Goal: Information Seeking & Learning: Check status

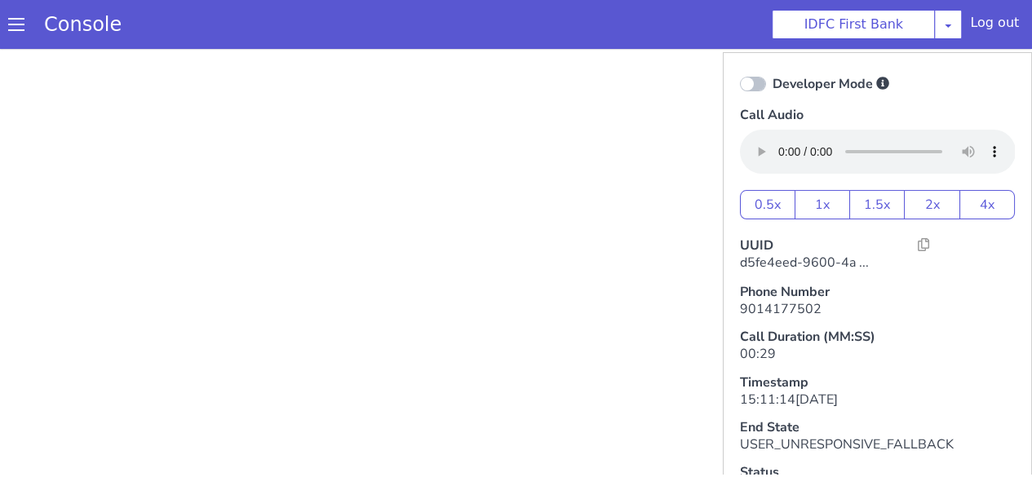
scroll to position [4, 0]
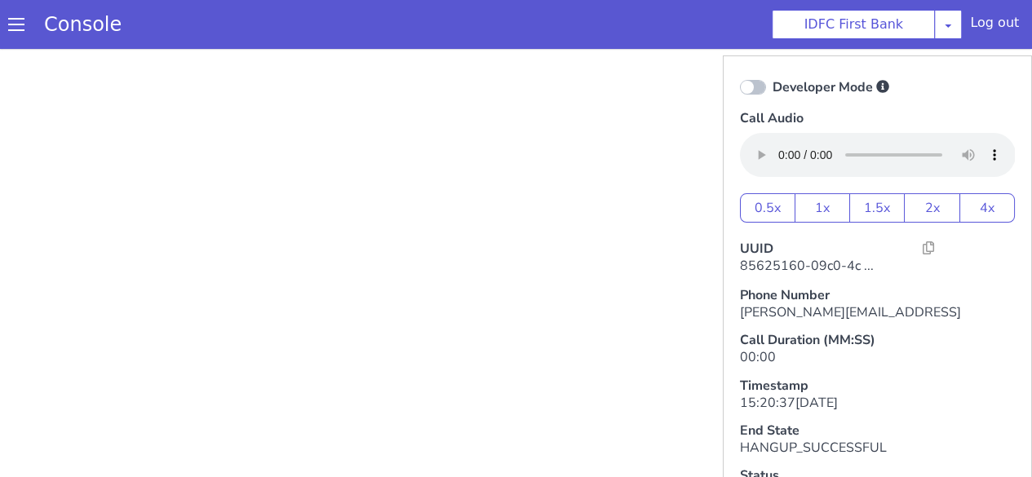
scroll to position [7, 0]
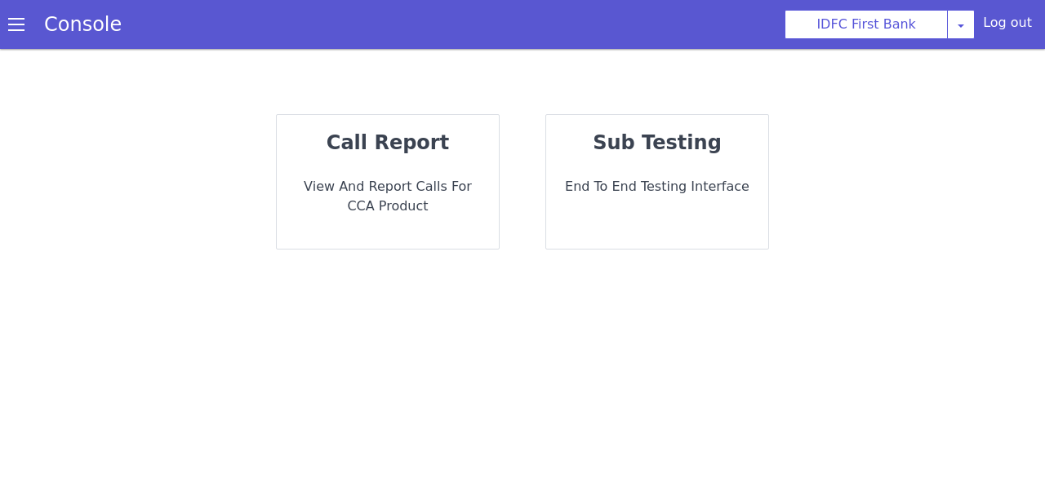
click at [452, 169] on div "call report View and report calls for CCA Product" at bounding box center [388, 182] width 222 height 134
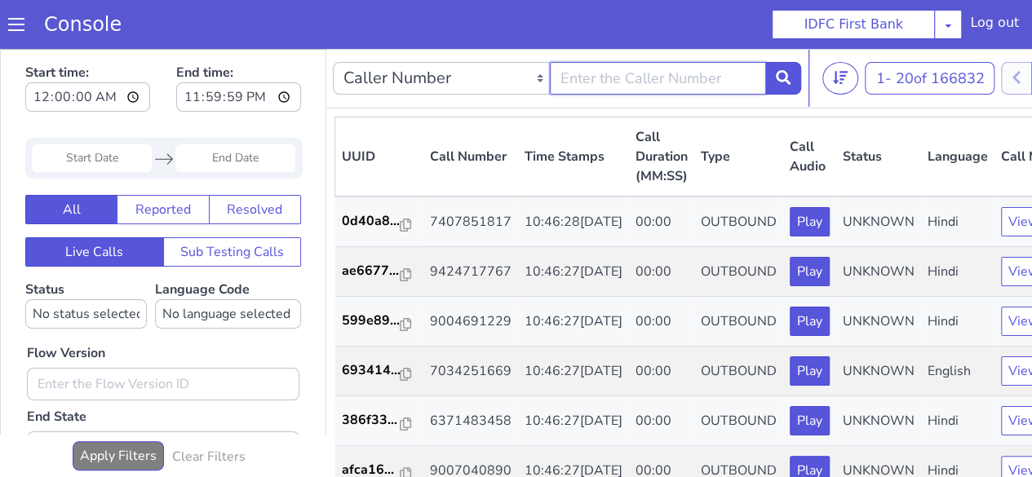
click at [610, 75] on input "text" at bounding box center [658, 78] width 217 height 33
type input "9047996556"
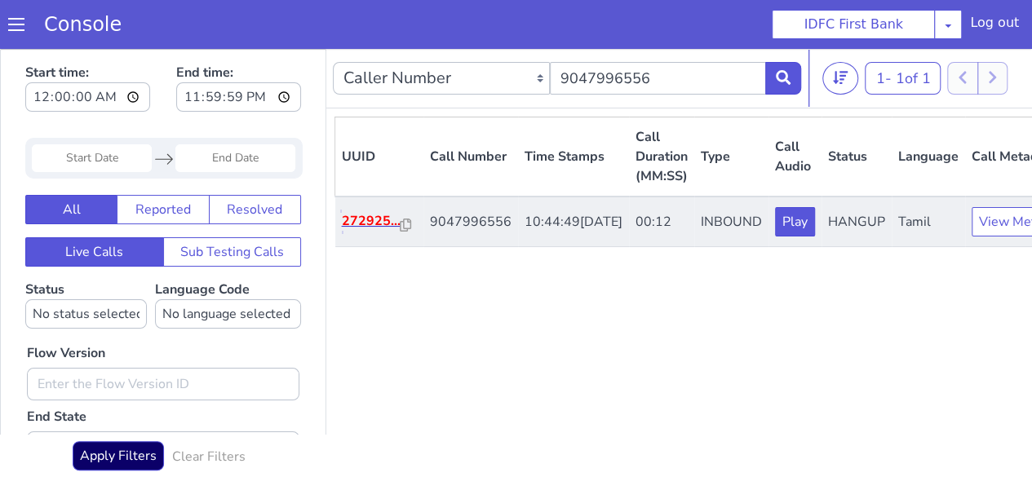
click at [369, 231] on p "272925..." at bounding box center [371, 221] width 59 height 20
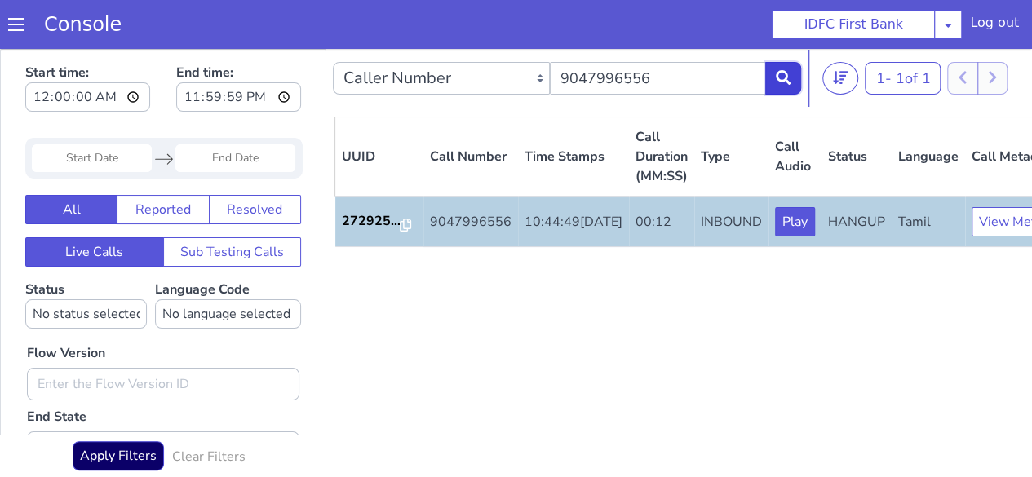
click at [780, 66] on button at bounding box center [784, 78] width 36 height 33
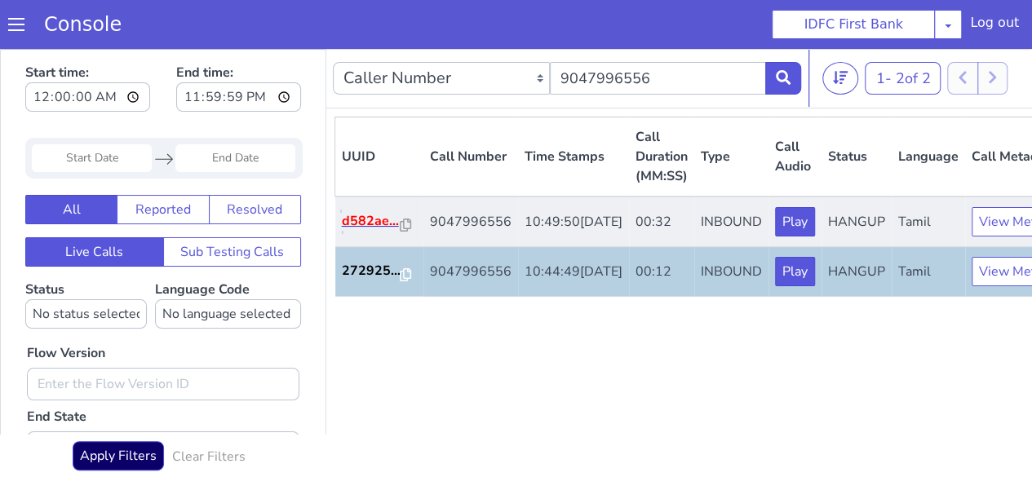
click at [374, 231] on p "d582ae..." at bounding box center [371, 221] width 59 height 20
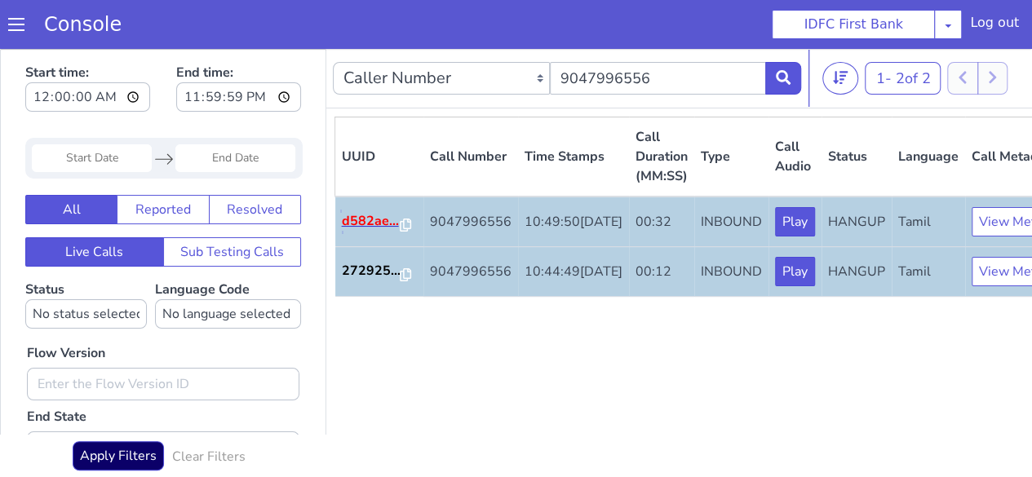
click at [362, 231] on p "d582ae..." at bounding box center [371, 221] width 59 height 20
click at [788, 71] on icon at bounding box center [783, 77] width 15 height 15
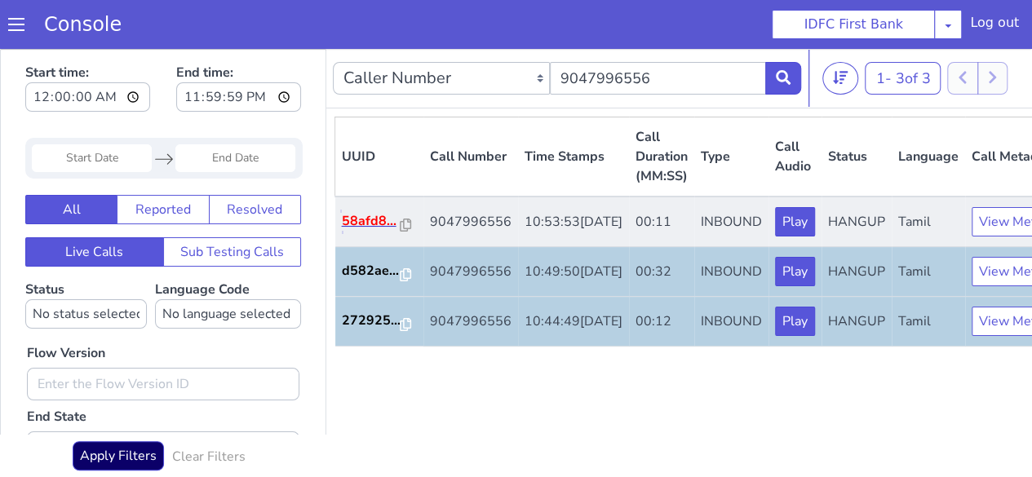
click at [370, 229] on p "58afd8..." at bounding box center [371, 221] width 59 height 20
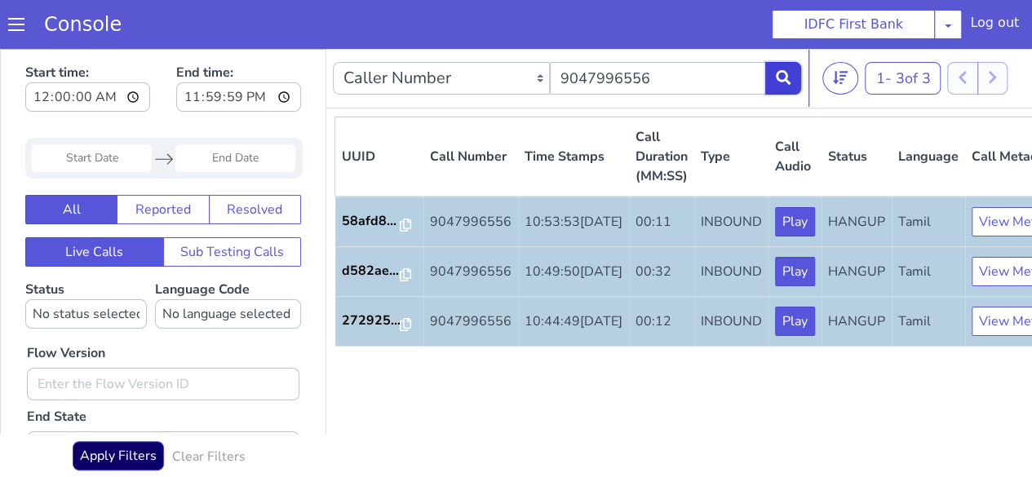
click at [780, 71] on icon at bounding box center [783, 77] width 15 height 15
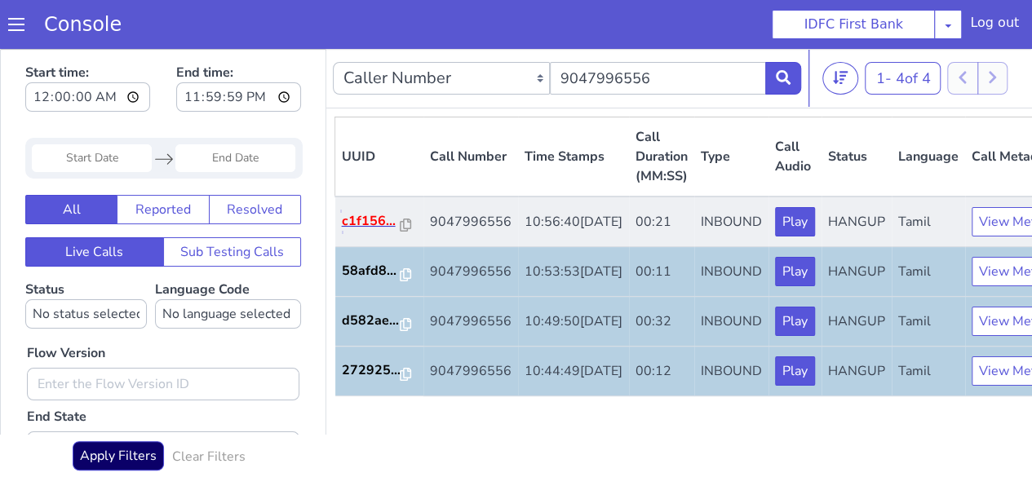
click at [344, 231] on p "c1f156..." at bounding box center [371, 221] width 59 height 20
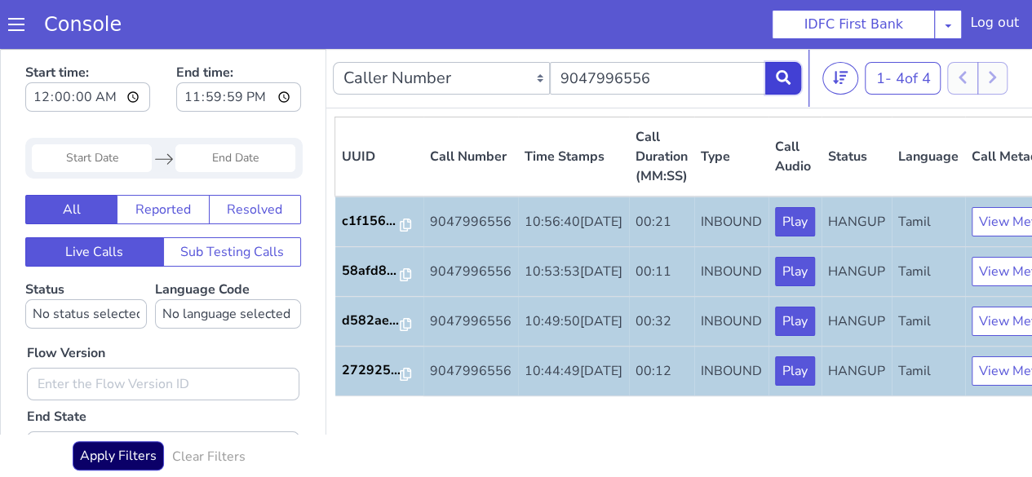
click at [797, 82] on button at bounding box center [784, 78] width 36 height 33
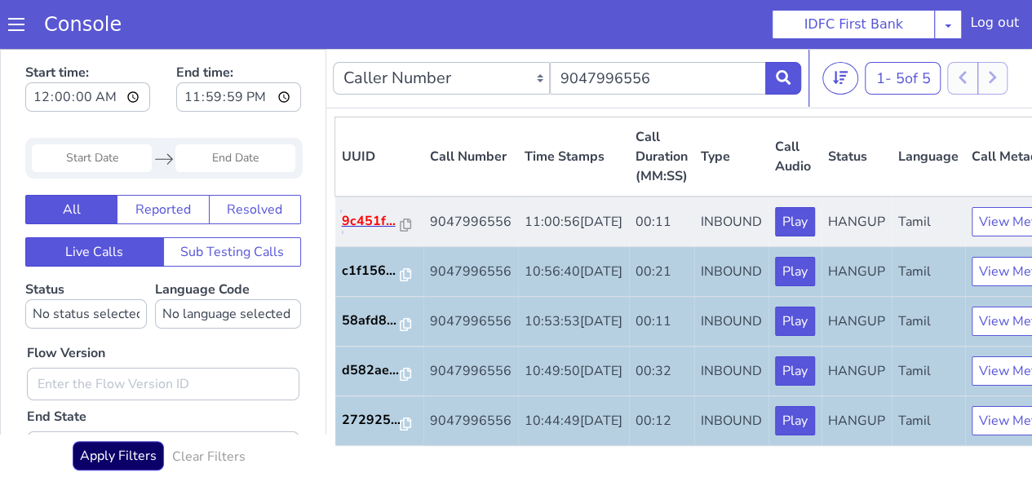
click at [385, 231] on p "9c451f..." at bounding box center [371, 221] width 59 height 20
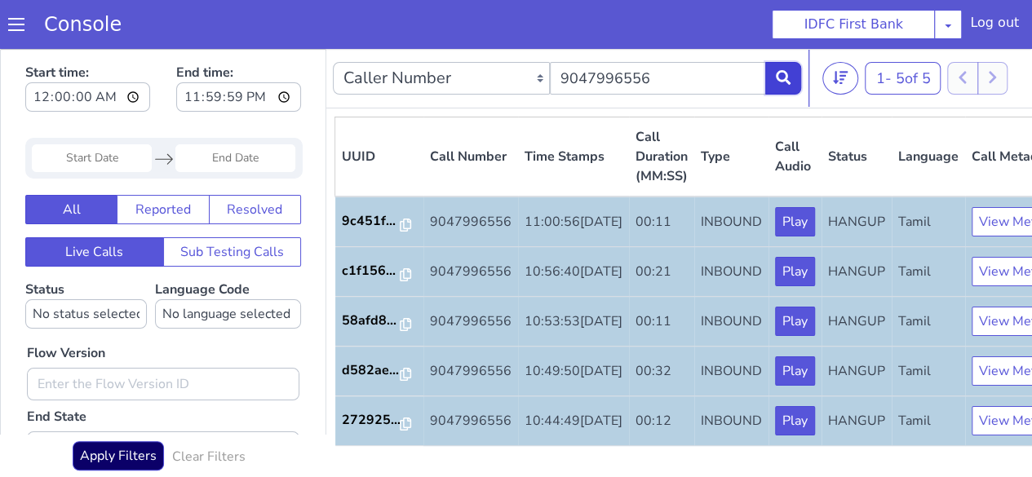
click at [784, 70] on icon at bounding box center [783, 77] width 15 height 15
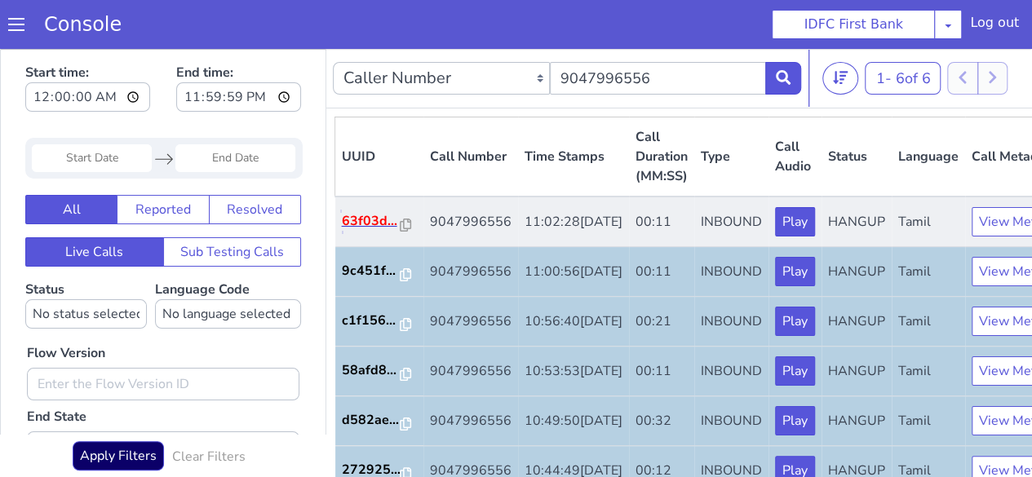
click at [364, 231] on p "63f03d..." at bounding box center [371, 221] width 59 height 20
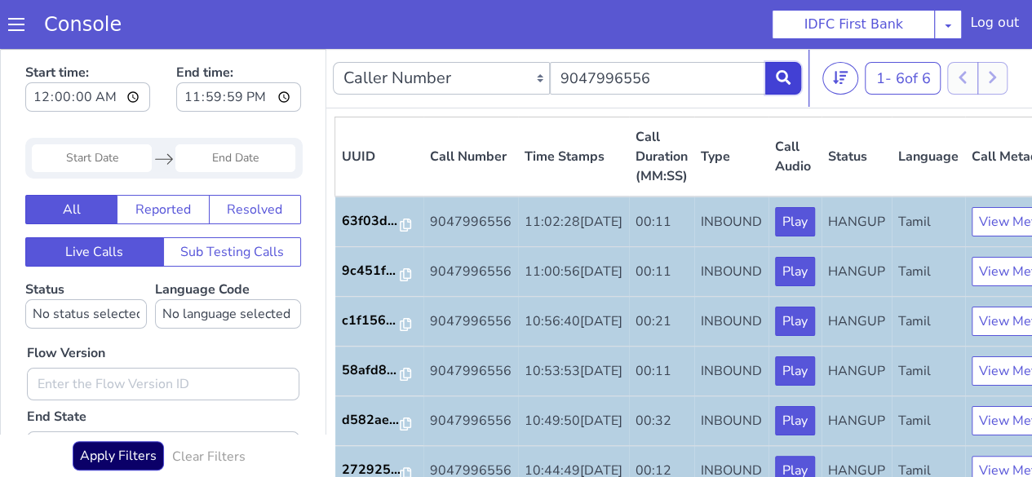
click at [773, 65] on button at bounding box center [784, 78] width 36 height 33
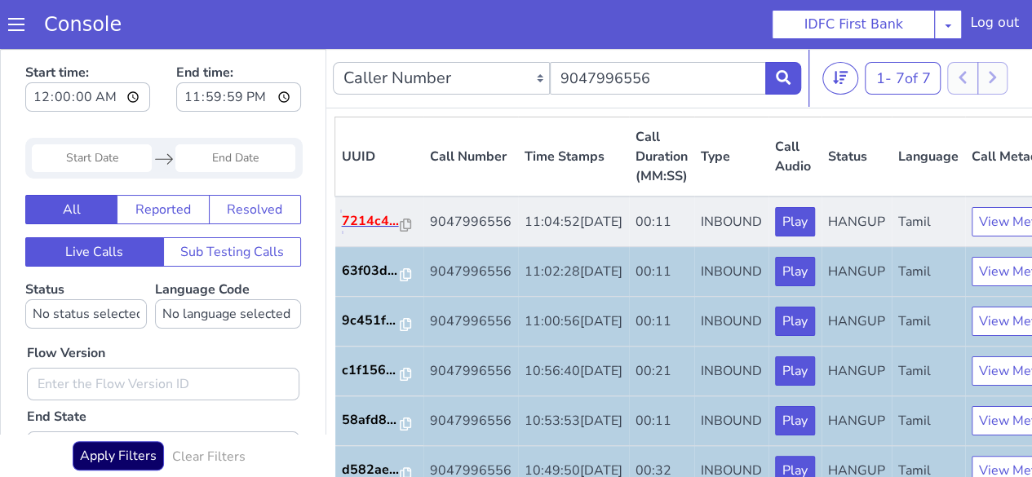
click at [365, 229] on p "7214c4..." at bounding box center [371, 221] width 59 height 20
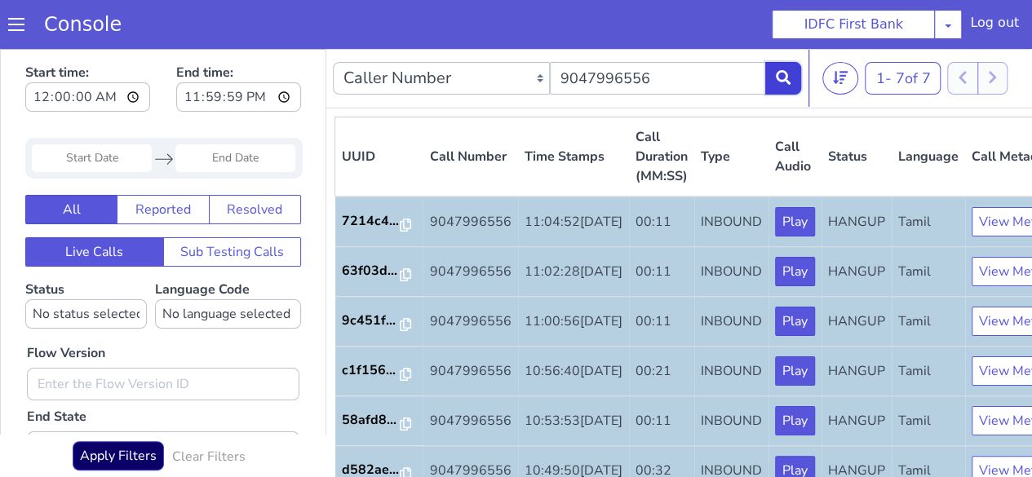
click at [793, 78] on button at bounding box center [784, 78] width 36 height 33
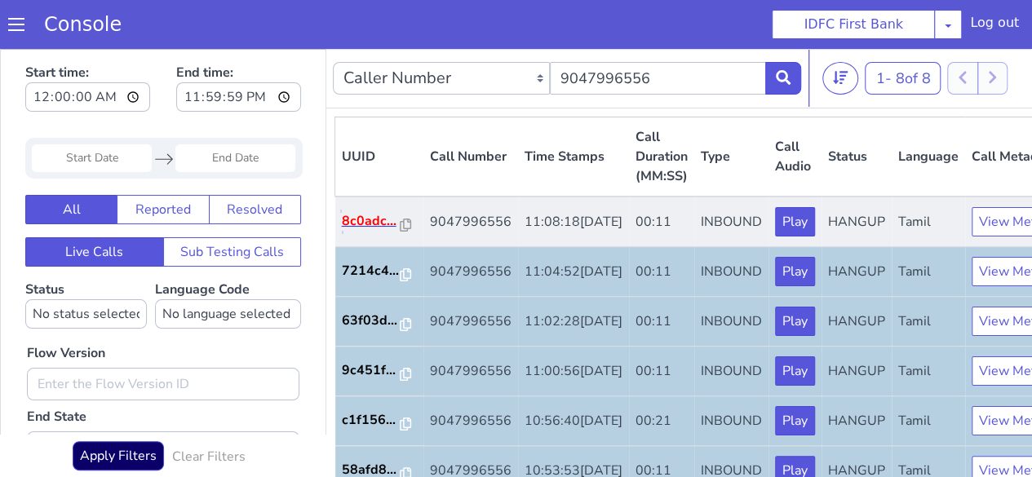
click at [364, 231] on p "8c0adc..." at bounding box center [371, 221] width 59 height 20
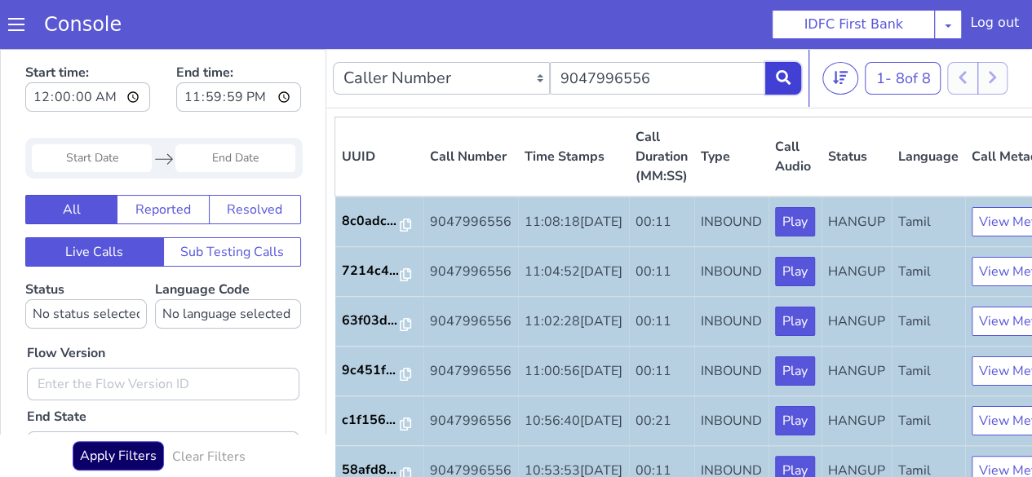
click at [793, 75] on button at bounding box center [784, 78] width 36 height 33
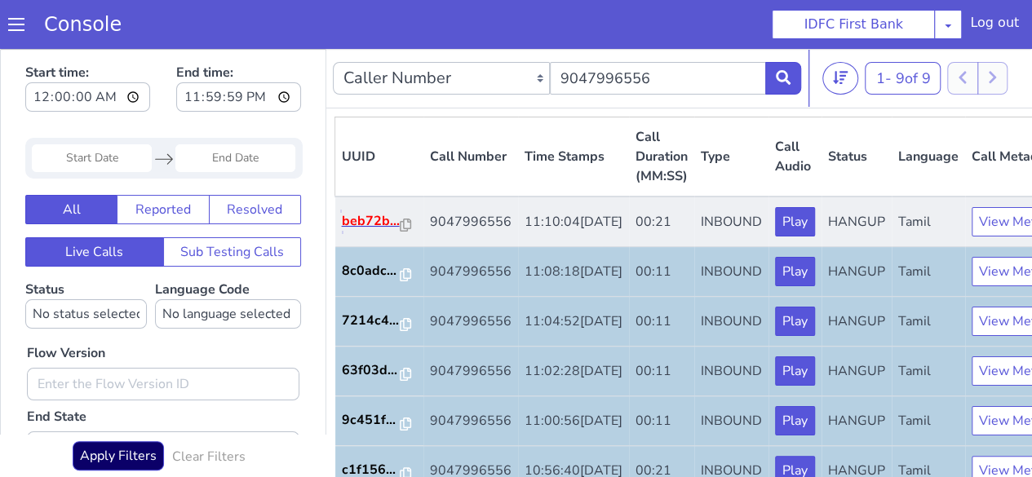
click at [359, 231] on p "beb72b..." at bounding box center [371, 221] width 59 height 20
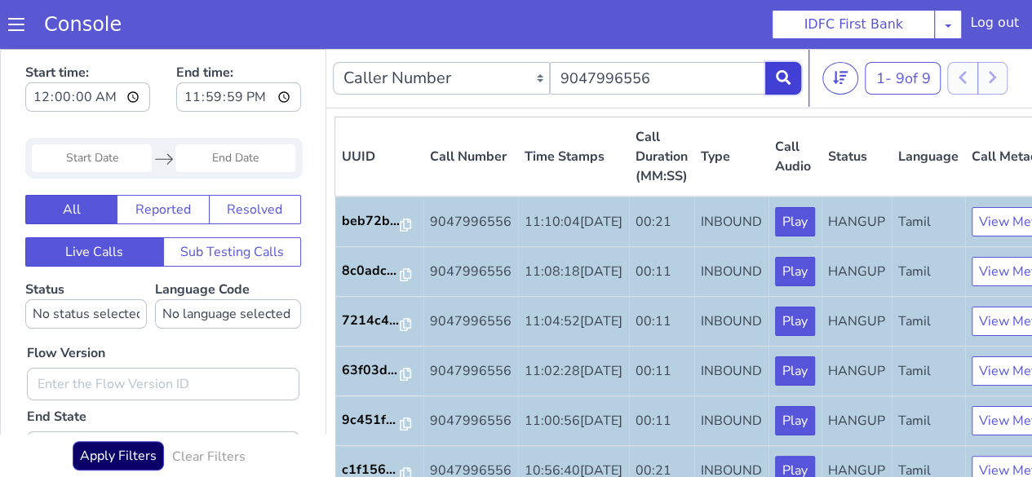
click at [780, 87] on button at bounding box center [784, 78] width 36 height 33
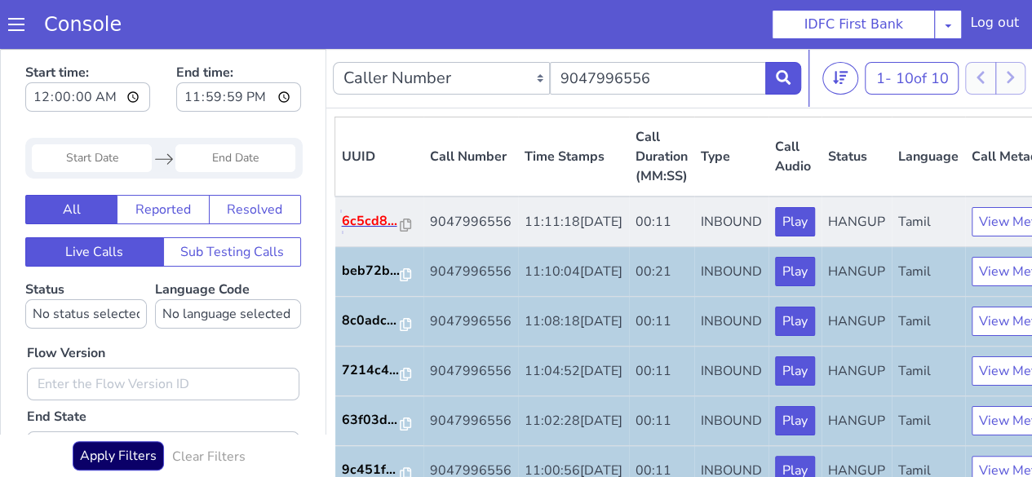
click at [356, 231] on p "6c5cd8..." at bounding box center [371, 221] width 59 height 20
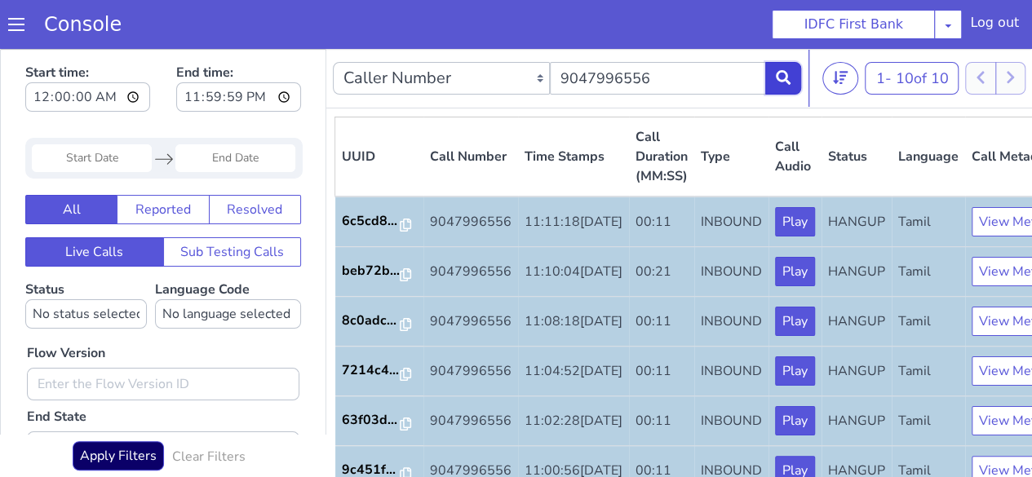
click at [778, 74] on icon at bounding box center [783, 77] width 15 height 15
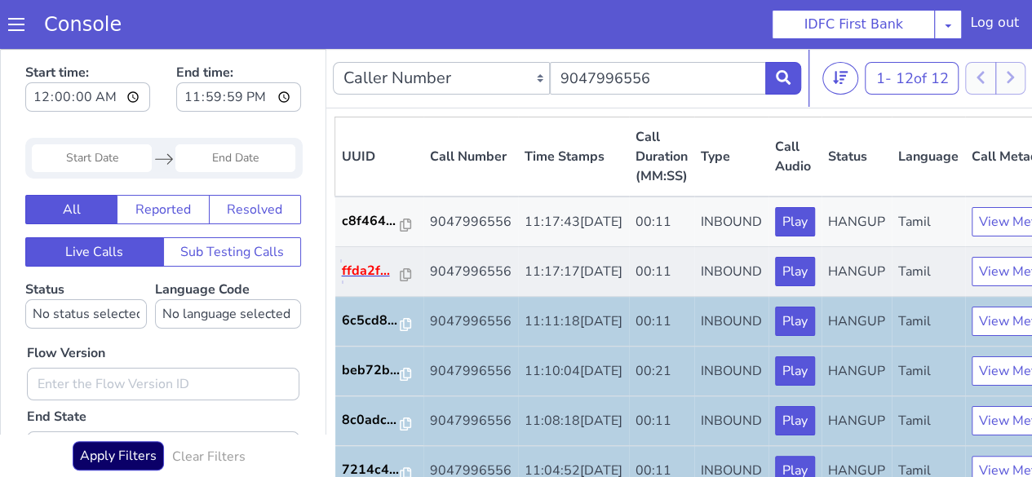
click at [359, 281] on p "ffda2f..." at bounding box center [371, 271] width 59 height 20
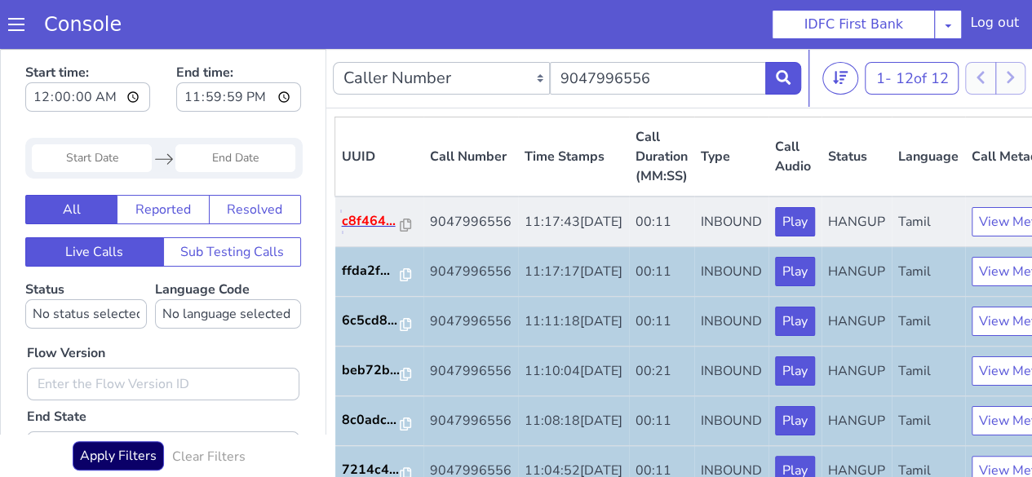
click at [348, 231] on p "c8f464..." at bounding box center [371, 221] width 59 height 20
